Goal: Information Seeking & Learning: Learn about a topic

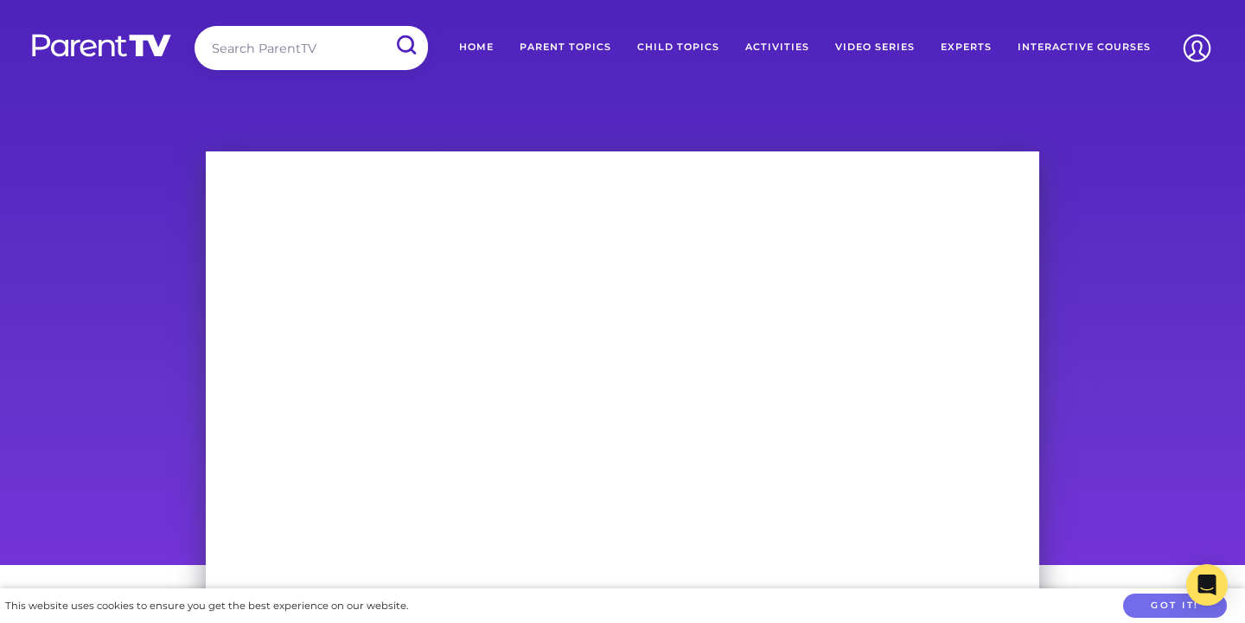
scroll to position [106, 0]
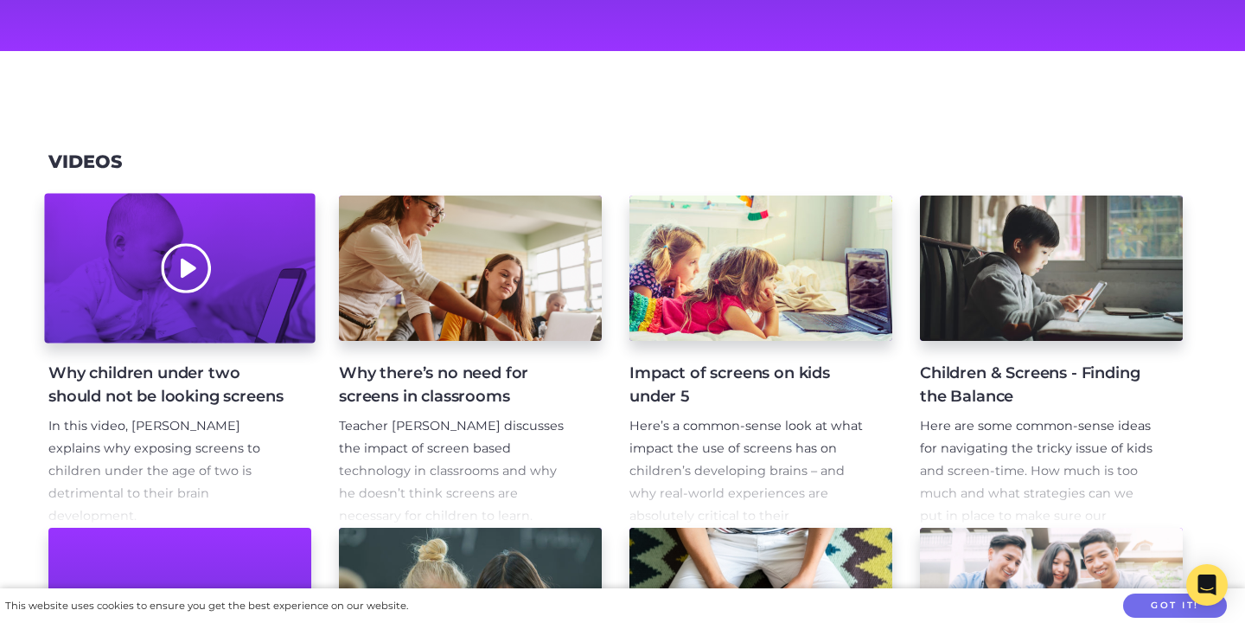
scroll to position [189, 0]
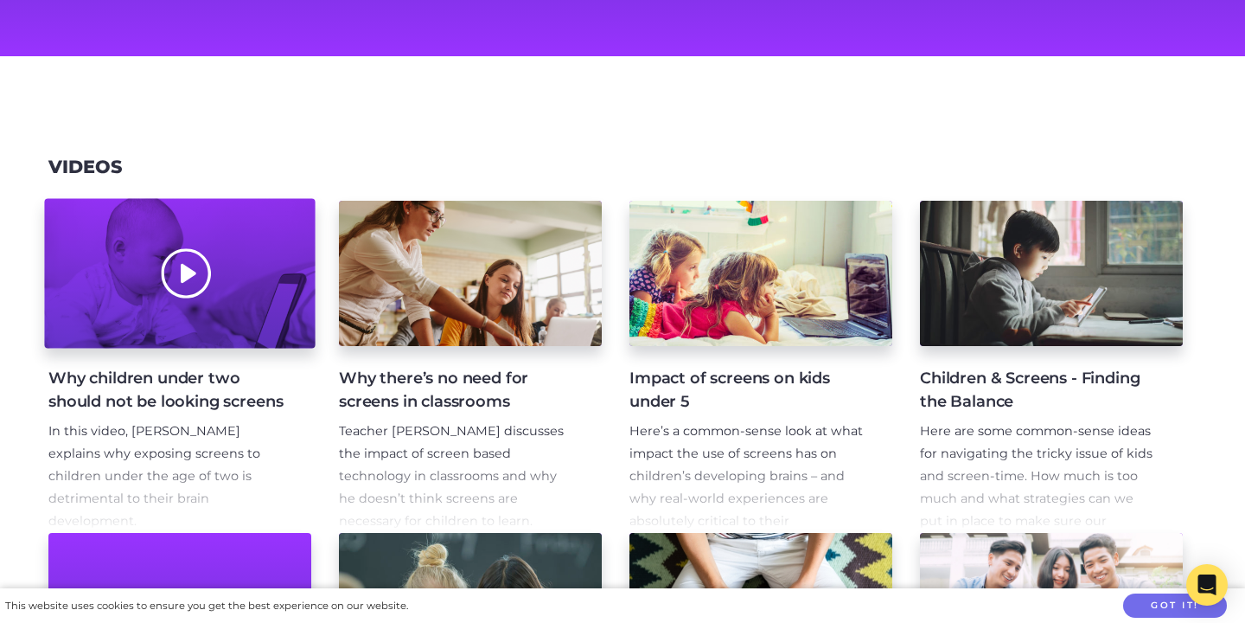
click at [217, 259] on div at bounding box center [179, 274] width 271 height 150
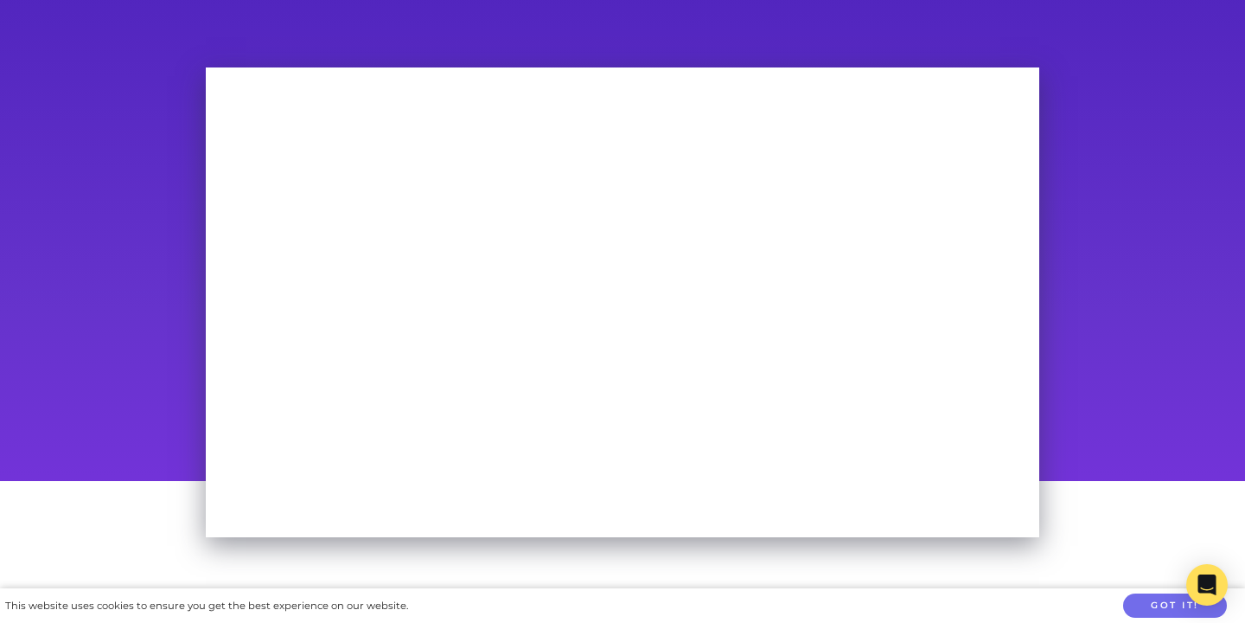
scroll to position [70, 0]
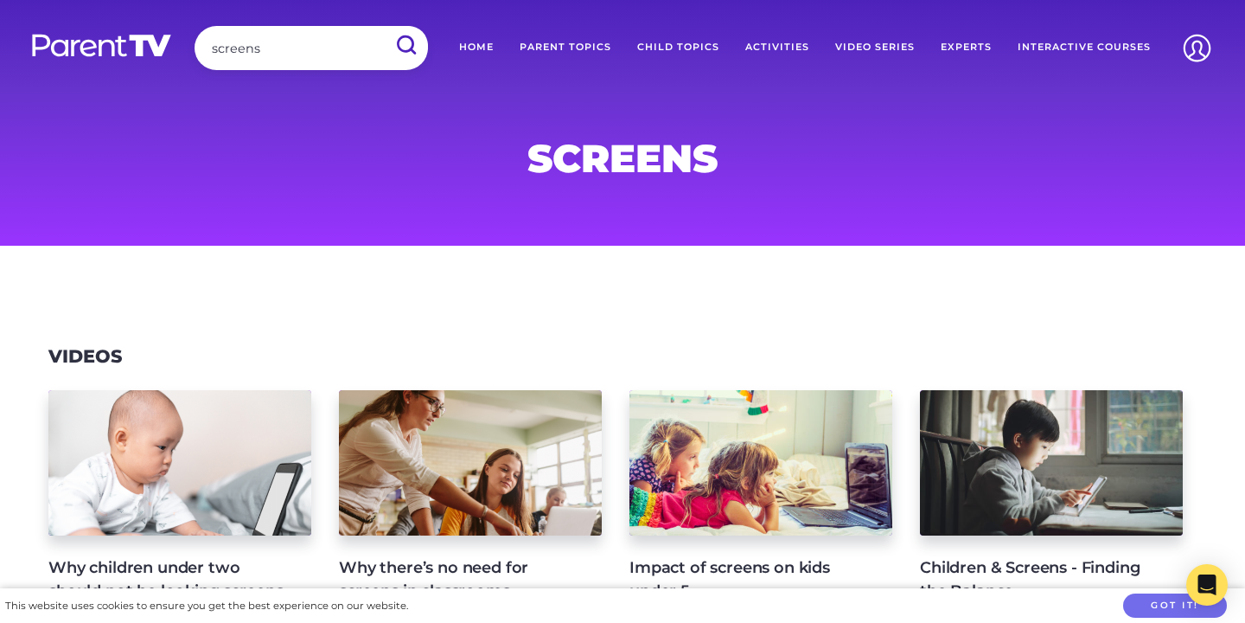
click at [595, 42] on link "Parent Topics" at bounding box center [566, 47] width 118 height 43
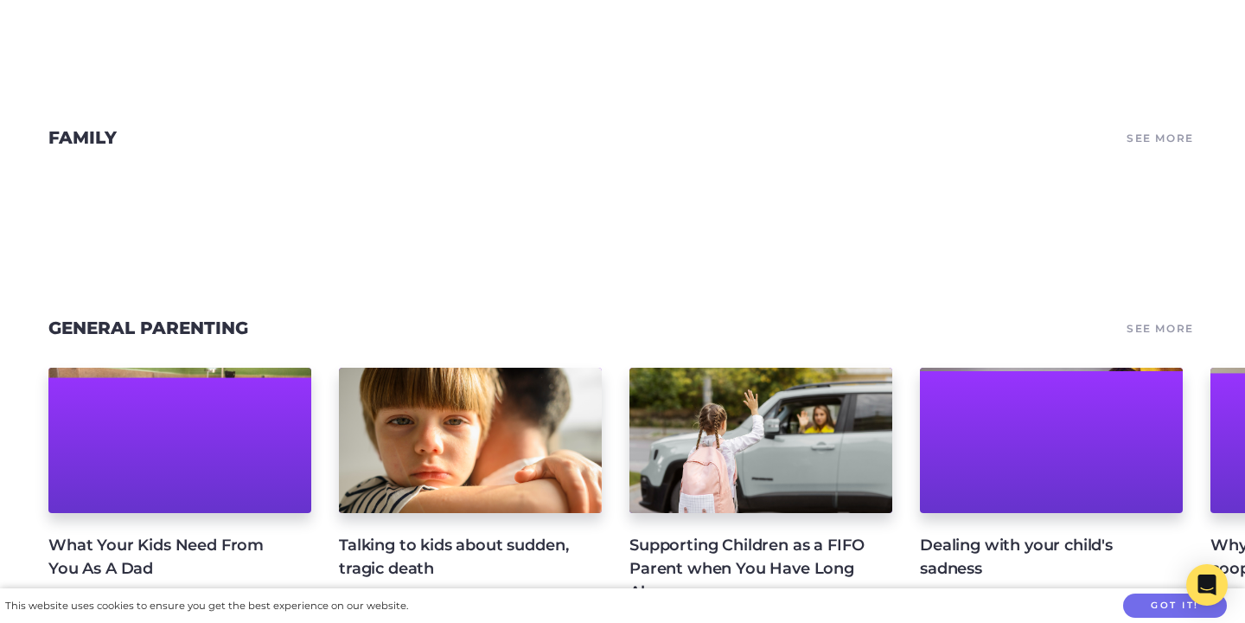
scroll to position [982, 0]
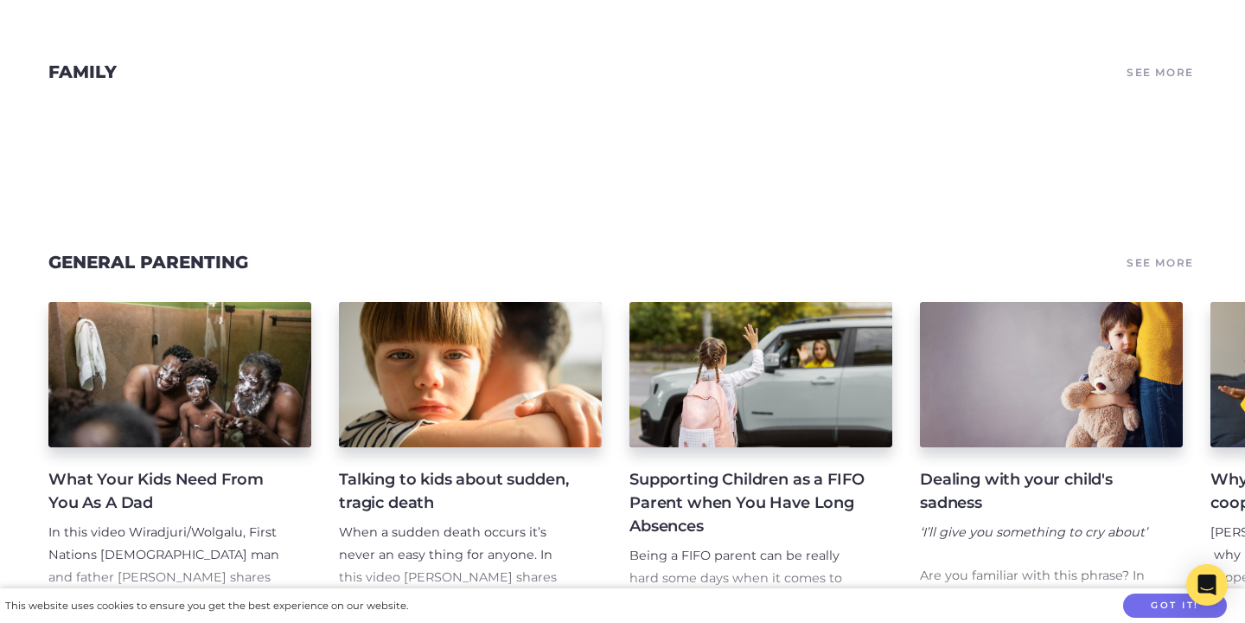
click at [1147, 72] on link "See More" at bounding box center [1160, 72] width 73 height 24
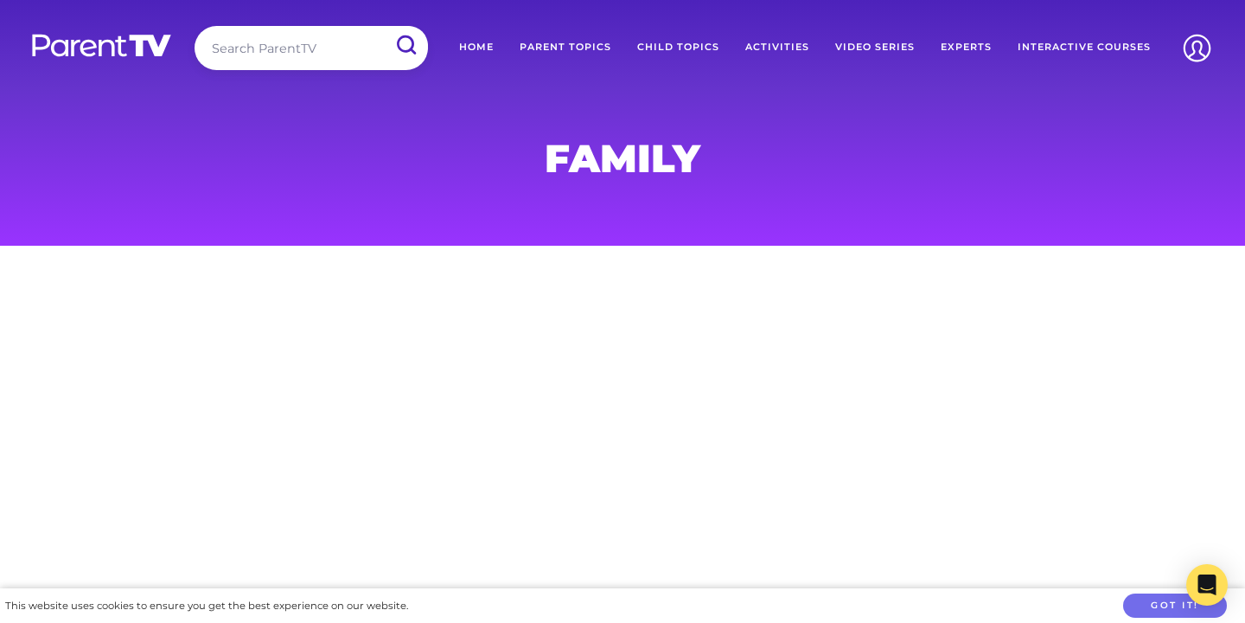
click at [891, 40] on link "Video Series" at bounding box center [874, 47] width 105 height 43
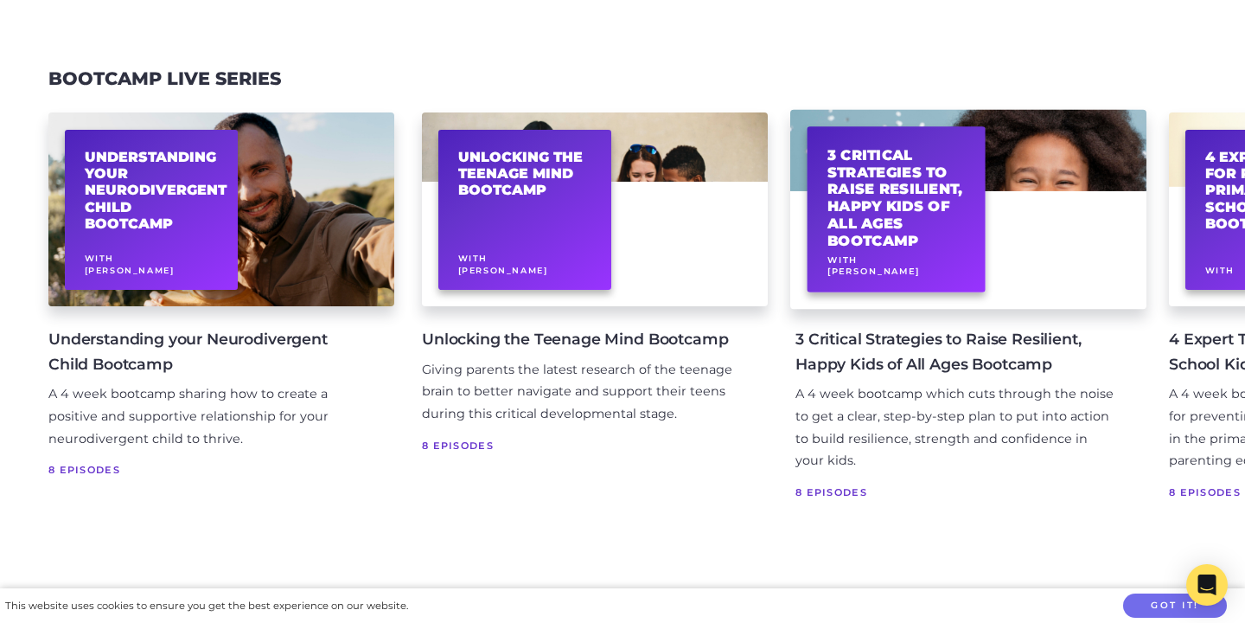
scroll to position [256, 0]
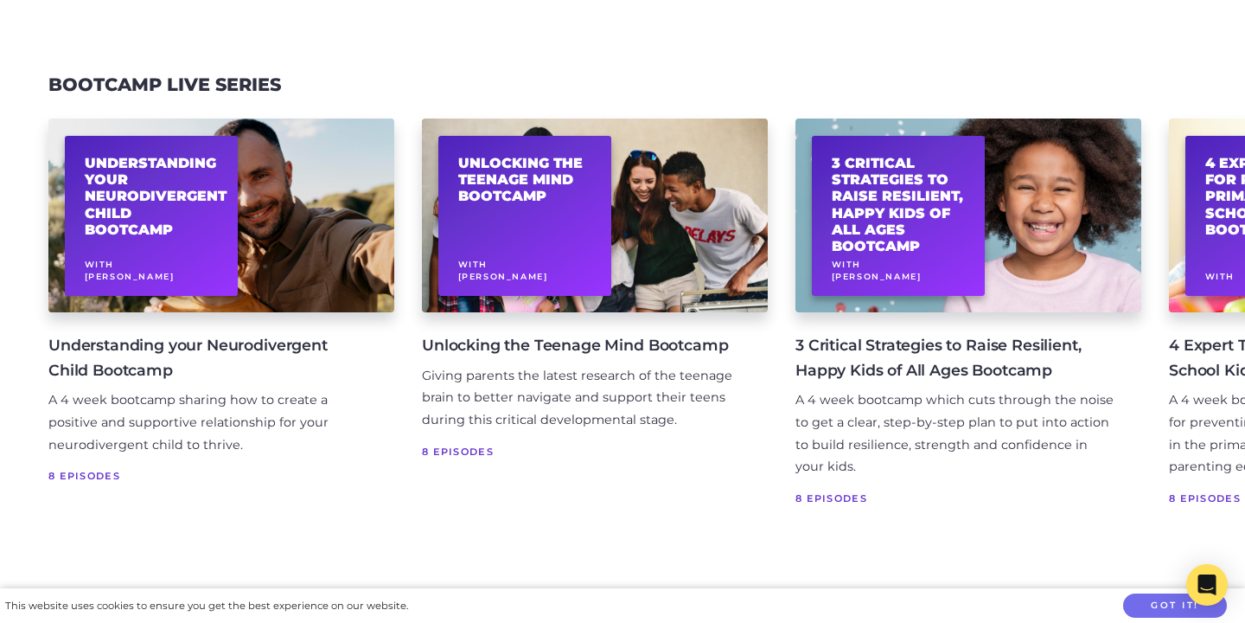
click at [226, 89] on link "Bootcamp Live Series" at bounding box center [164, 84] width 233 height 22
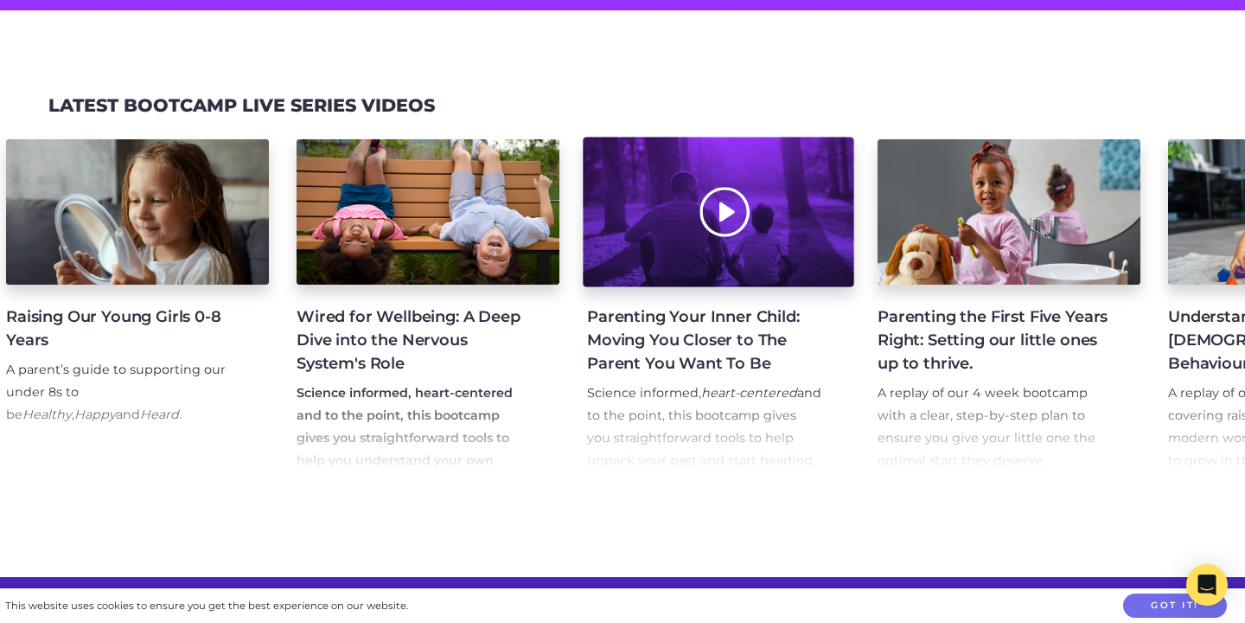
scroll to position [0, 668]
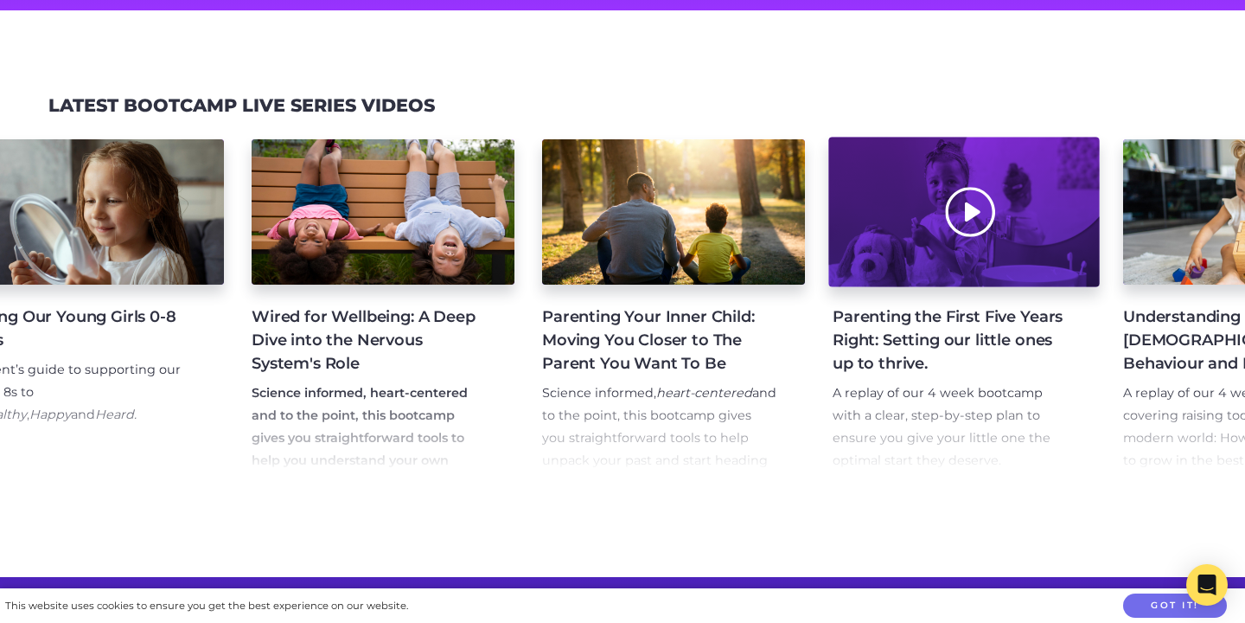
click at [965, 213] on div at bounding box center [963, 212] width 271 height 150
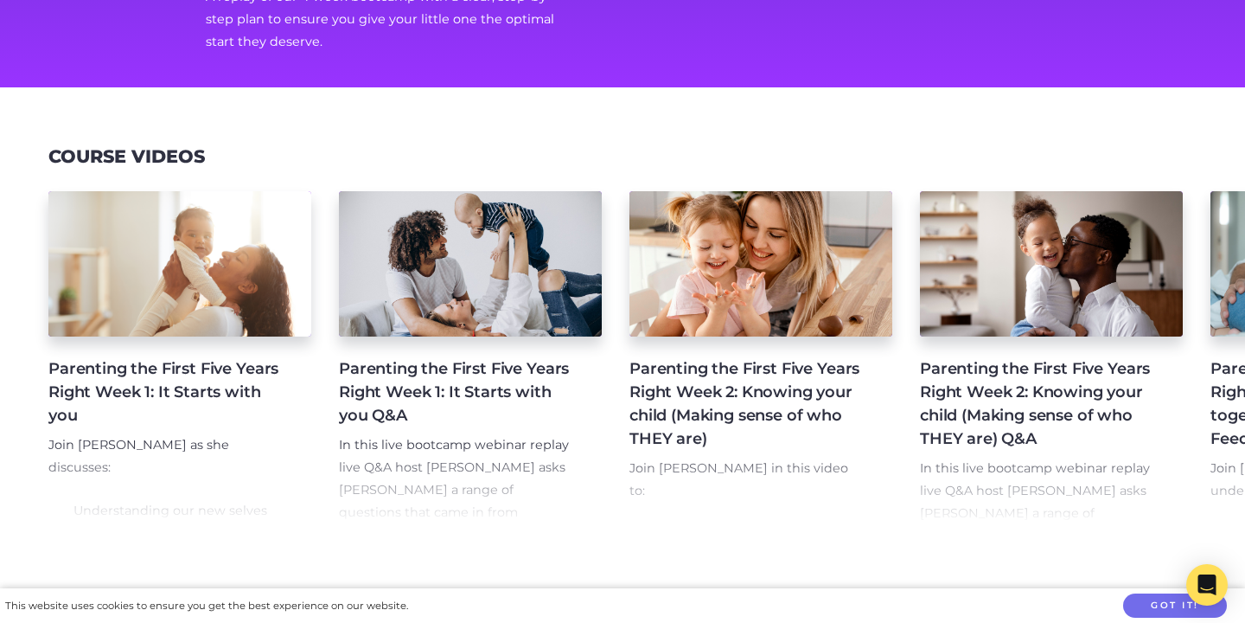
scroll to position [379, 0]
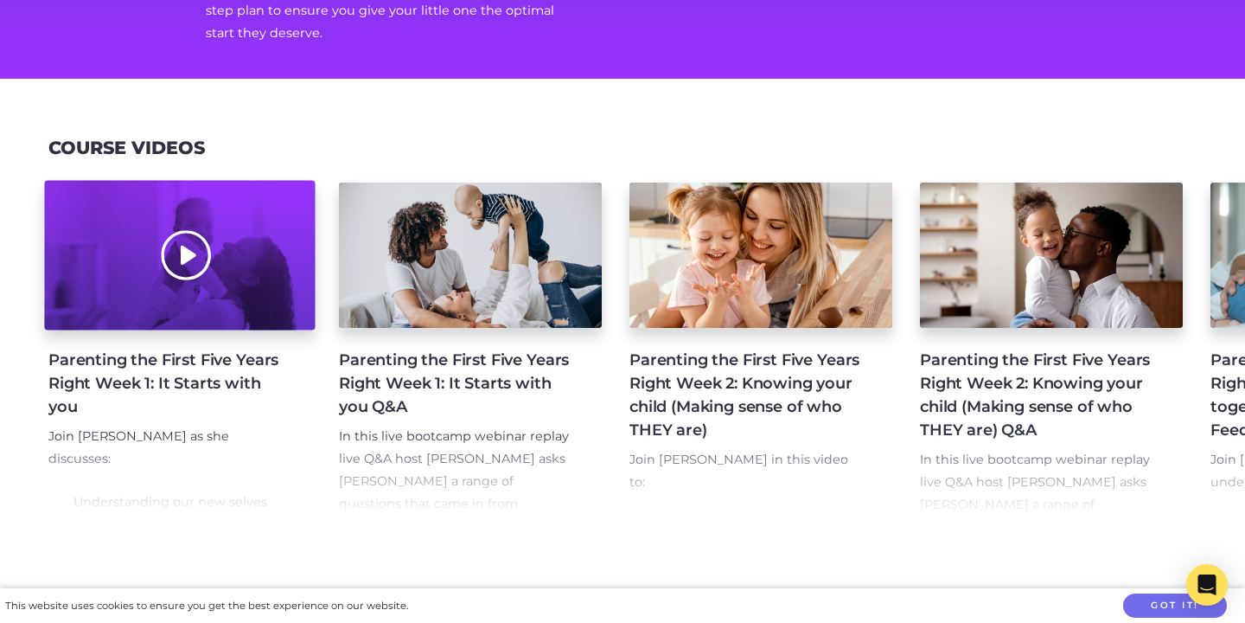
click at [189, 257] on div at bounding box center [179, 255] width 271 height 150
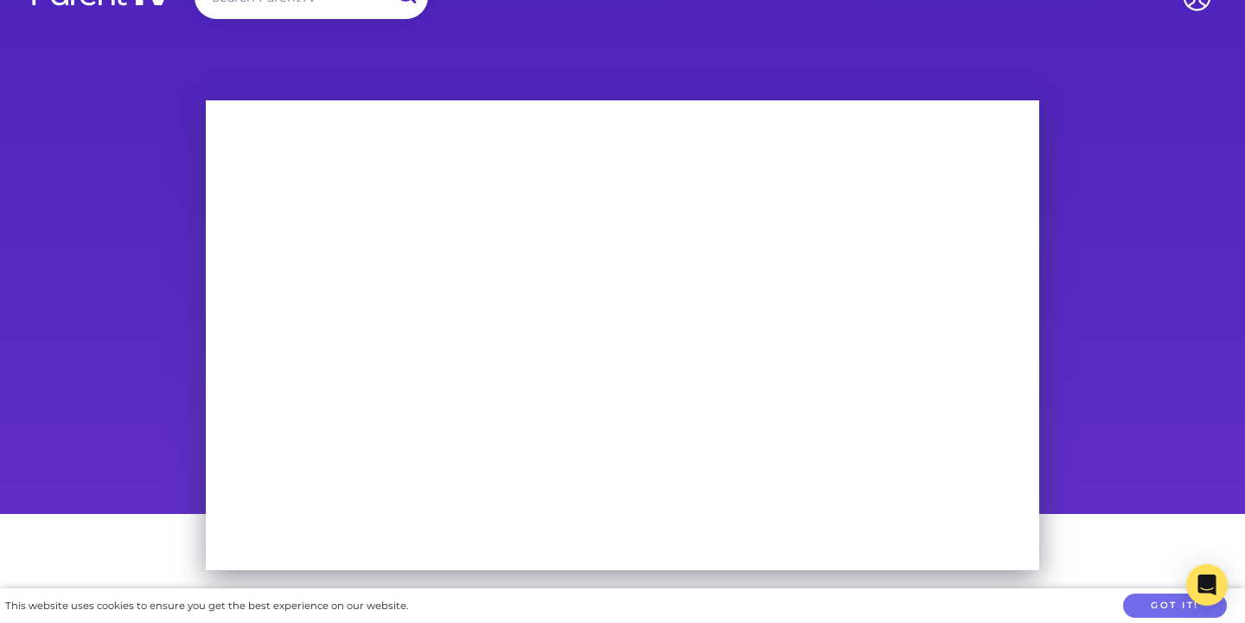
scroll to position [50, 0]
